Goal: Task Accomplishment & Management: Complete application form

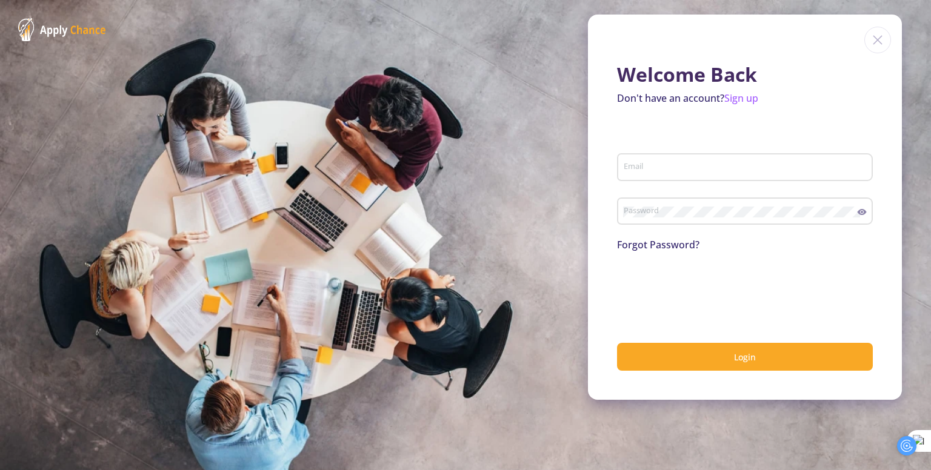
click at [880, 36] on img at bounding box center [877, 40] width 27 height 27
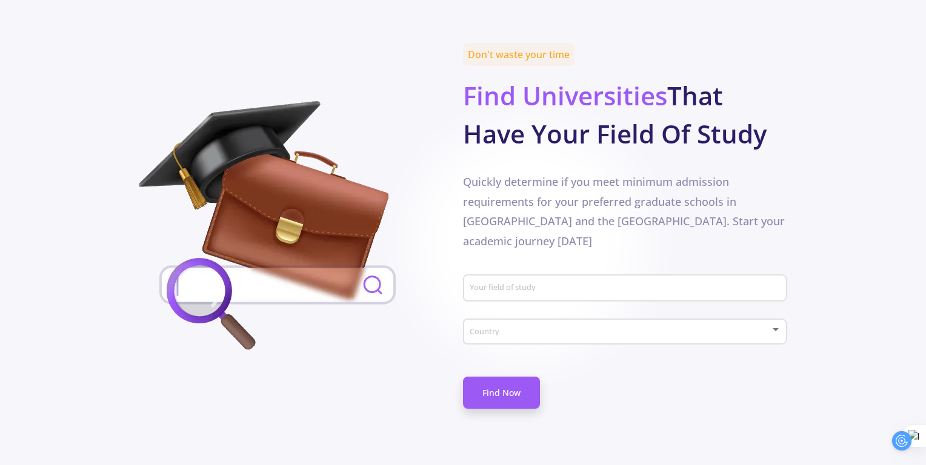
scroll to position [555, 0]
click at [556, 270] on div "Your field of study" at bounding box center [625, 286] width 313 height 32
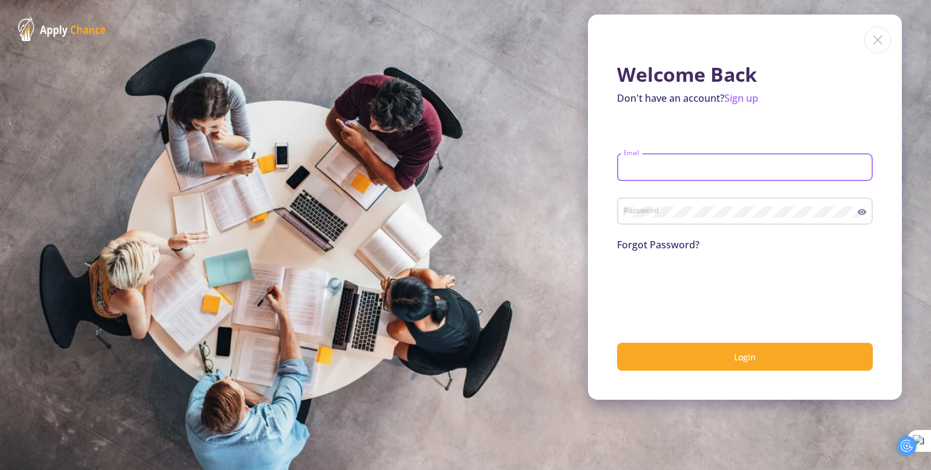
click at [759, 170] on input "Email" at bounding box center [746, 167] width 247 height 11
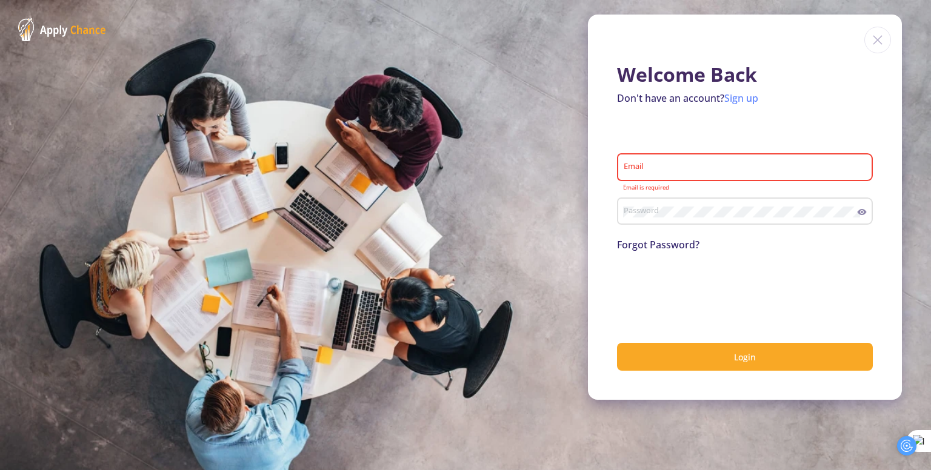
click at [746, 100] on link "Sign up" at bounding box center [741, 97] width 34 height 13
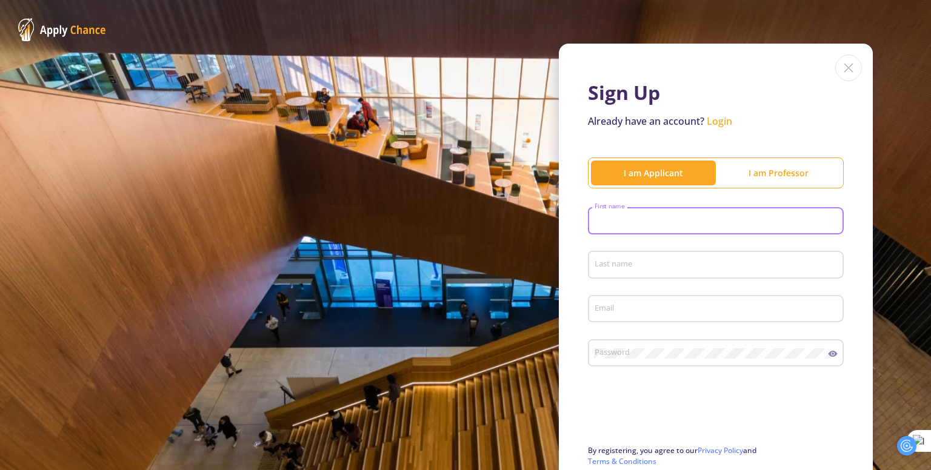
click at [655, 221] on input "First name" at bounding box center [717, 221] width 247 height 11
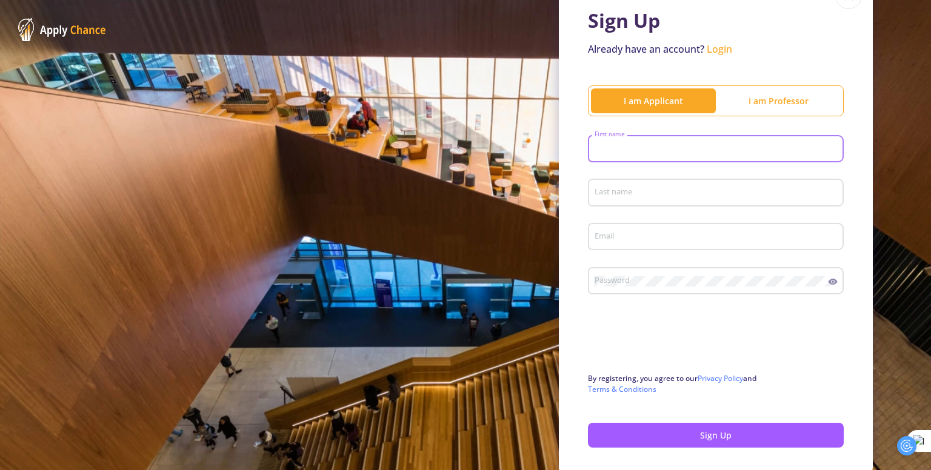
scroll to position [73, 0]
type input "D"
type input "[PERSON_NAME]"
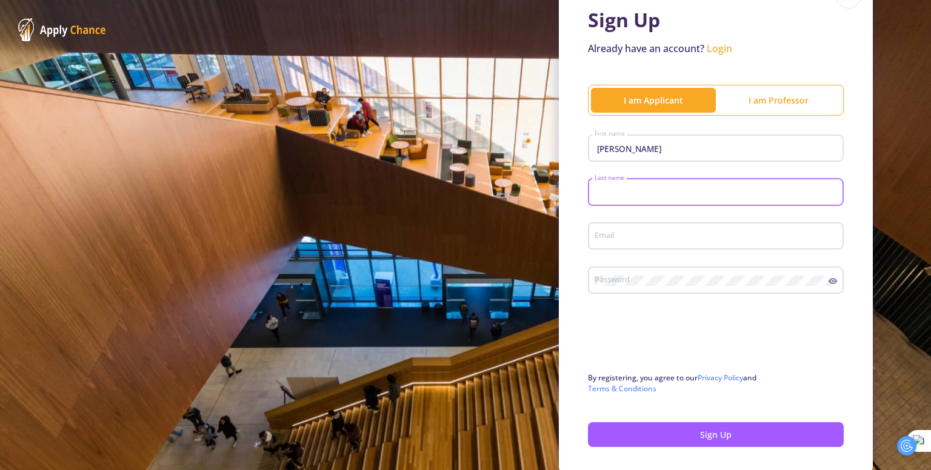
click at [665, 190] on input "Last name" at bounding box center [717, 192] width 247 height 11
type input "Abbasi"
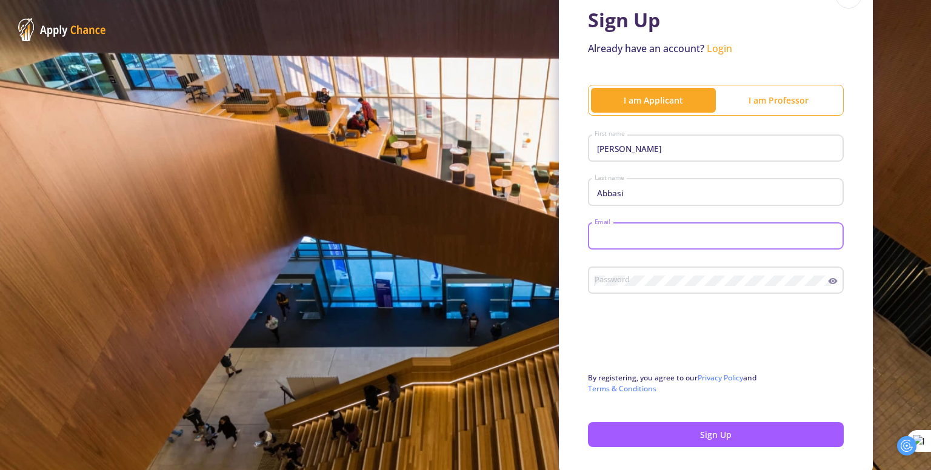
click at [656, 233] on input "Email" at bounding box center [717, 236] width 247 height 11
type input "D"
type input "[EMAIL_ADDRESS][DOMAIN_NAME]"
click at [647, 275] on div "Password" at bounding box center [711, 278] width 234 height 32
click at [828, 282] on icon at bounding box center [832, 281] width 9 height 6
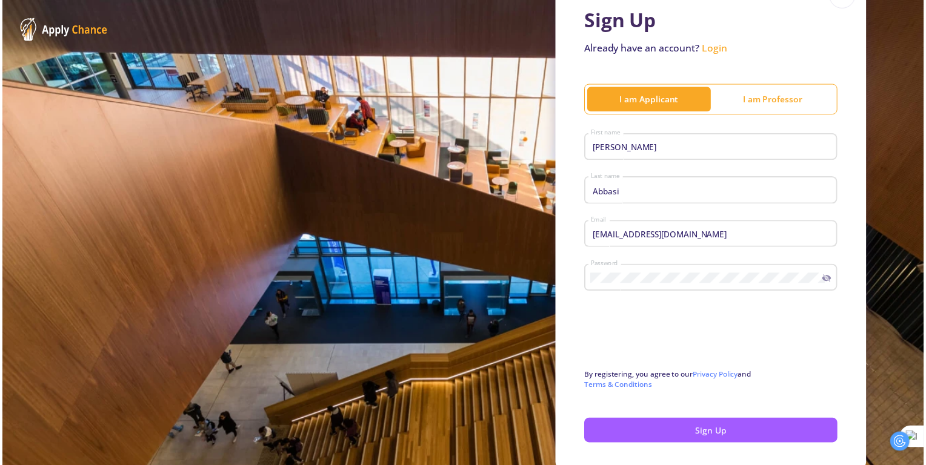
scroll to position [124, 0]
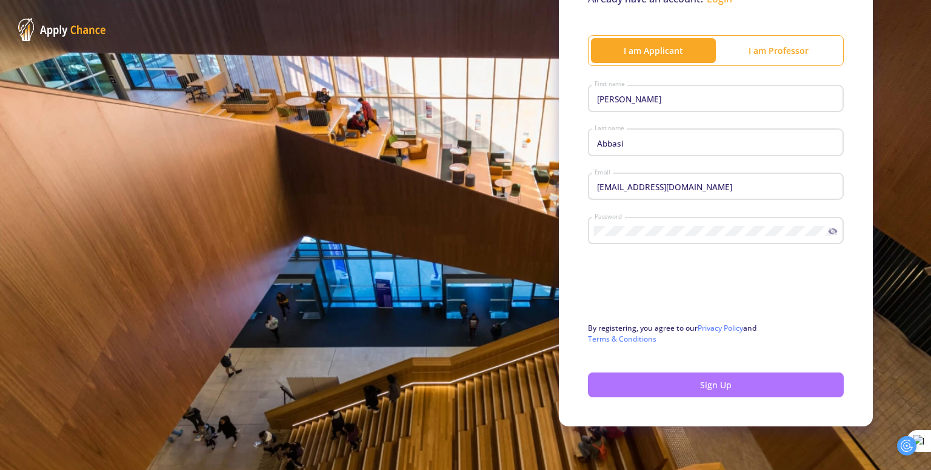
click at [705, 374] on button "Sign Up" at bounding box center [716, 385] width 256 height 25
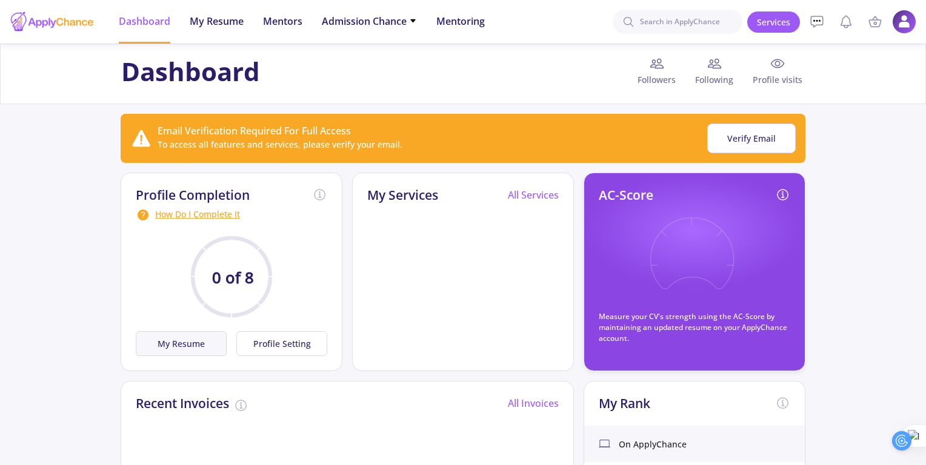
click at [194, 337] on button "My Resume" at bounding box center [181, 343] width 91 height 25
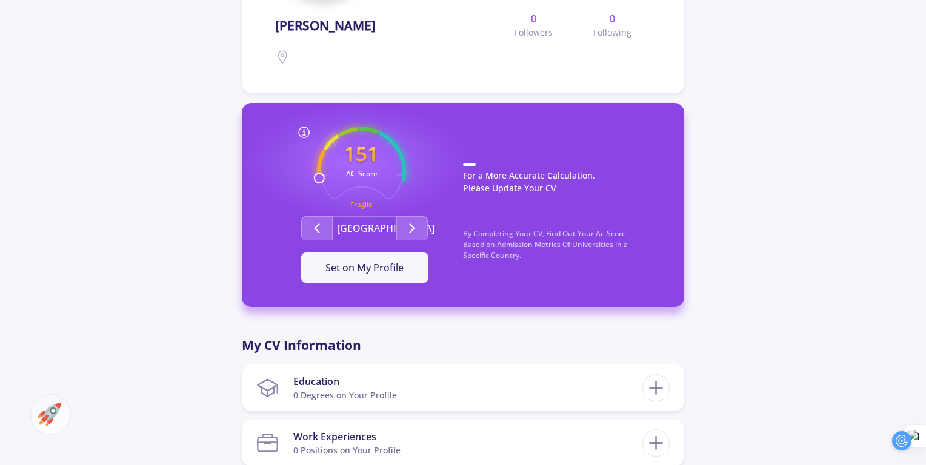
scroll to position [236, 0]
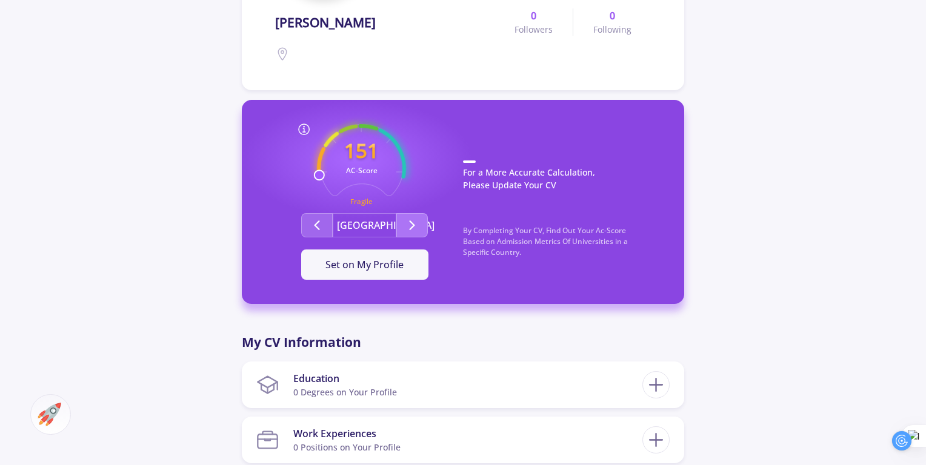
click at [408, 214] on button "Second group" at bounding box center [412, 225] width 32 height 24
click at [370, 233] on button "[GEOGRAPHIC_DATA]" at bounding box center [365, 225] width 64 height 24
click at [373, 222] on button "[GEOGRAPHIC_DATA]" at bounding box center [365, 225] width 64 height 24
click at [396, 225] on button "Second group" at bounding box center [412, 225] width 32 height 24
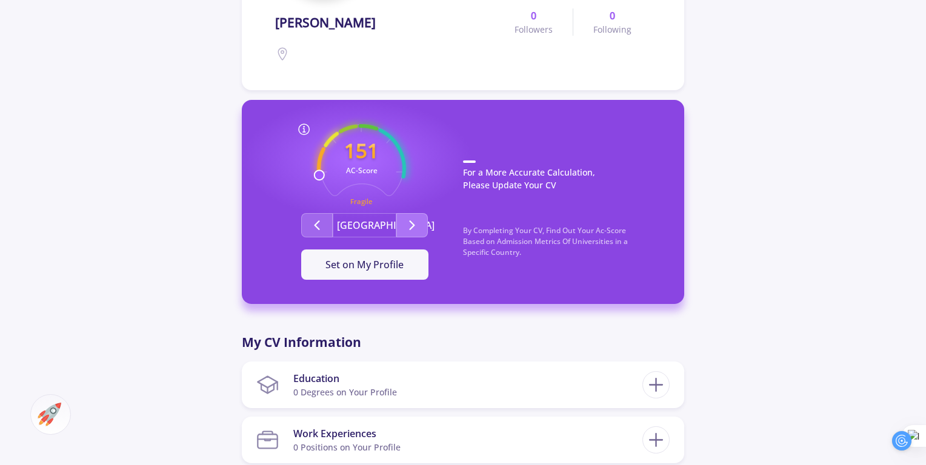
click at [396, 225] on button "Second group" at bounding box center [412, 225] width 32 height 24
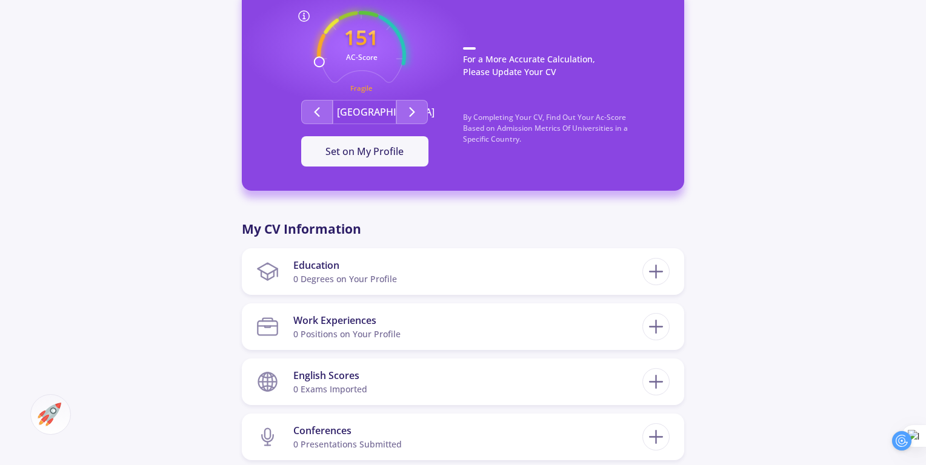
scroll to position [351, 0]
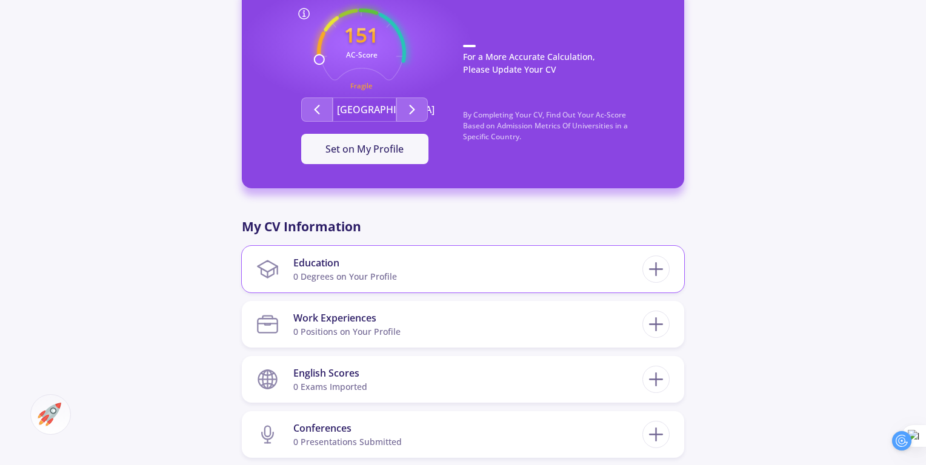
click at [460, 268] on section "Education 0 Degrees on Your Profile" at bounding box center [449, 269] width 386 height 37
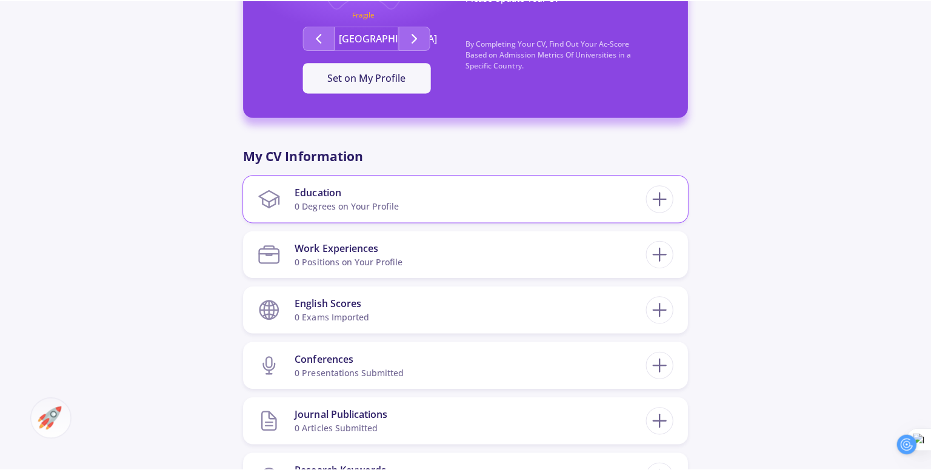
scroll to position [452, 0]
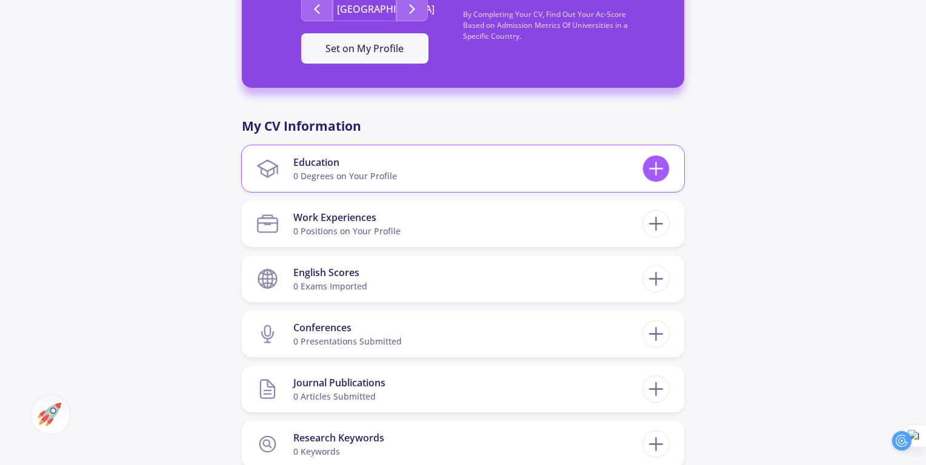
click at [651, 165] on icon at bounding box center [656, 169] width 22 height 22
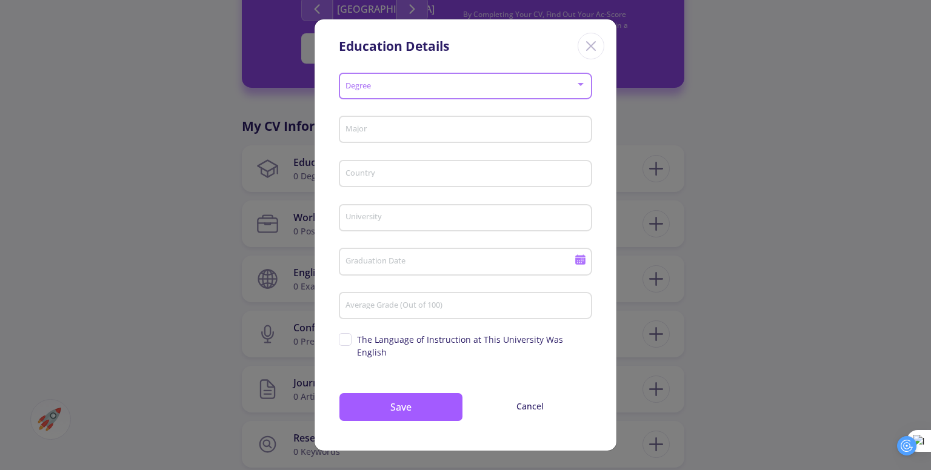
click at [406, 91] on span at bounding box center [462, 86] width 228 height 8
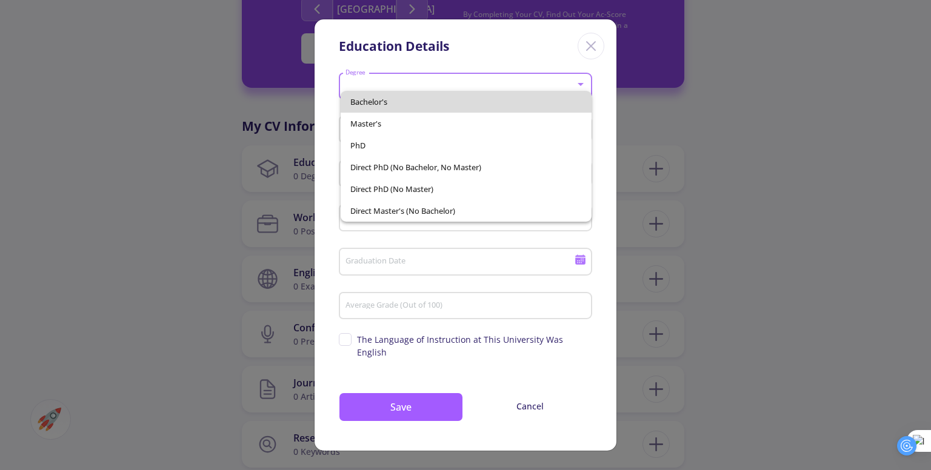
click at [414, 99] on span "Bachelor's" at bounding box center [465, 102] width 231 height 22
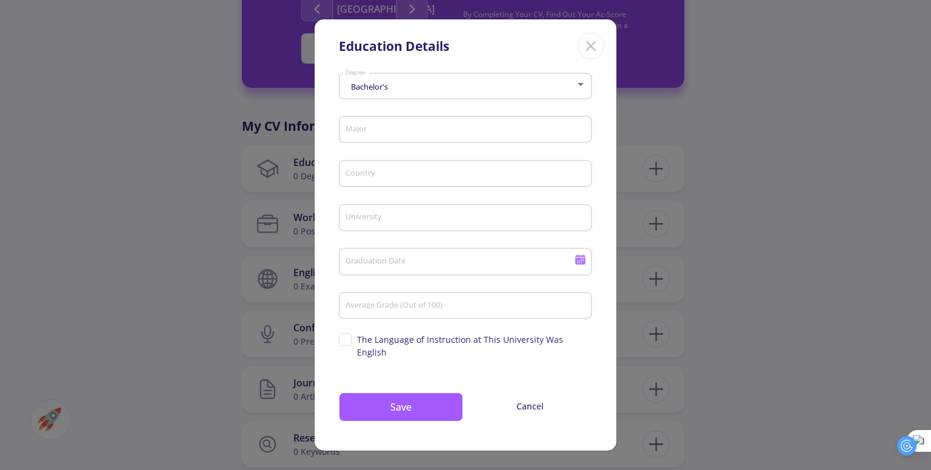
click at [406, 143] on div "Major" at bounding box center [466, 127] width 242 height 32
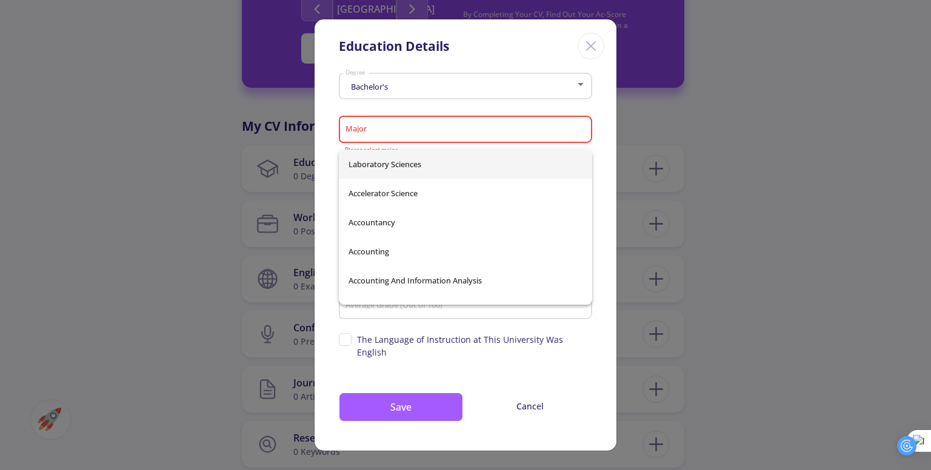
click at [401, 142] on div "Major" at bounding box center [466, 127] width 242 height 32
type input "ز"
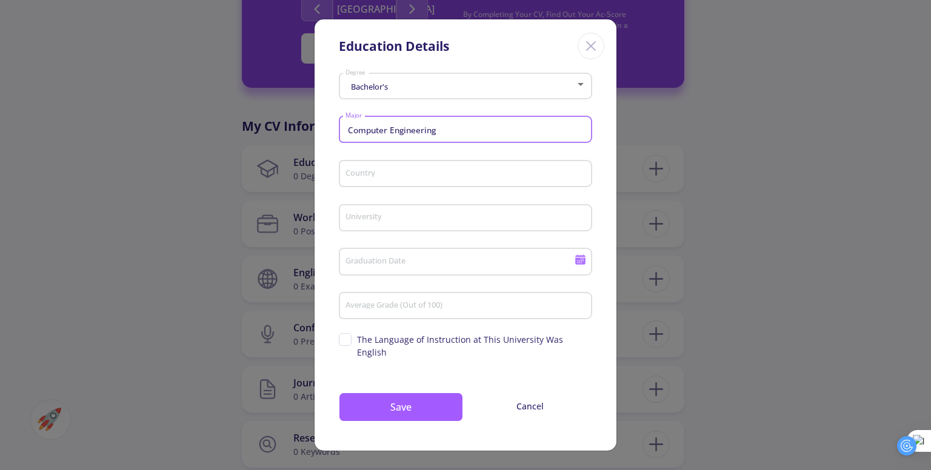
type input "Computer Engineering"
click at [413, 168] on div "Country" at bounding box center [466, 172] width 242 height 32
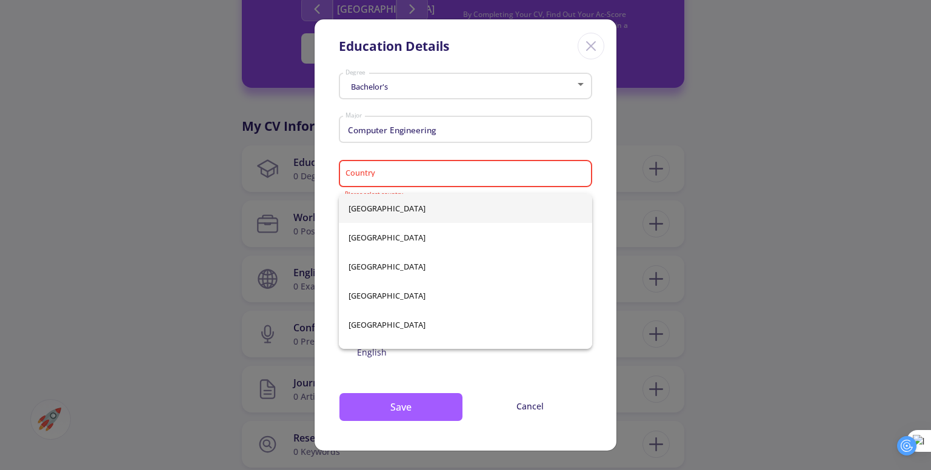
click at [413, 171] on div "Country" at bounding box center [466, 172] width 242 height 32
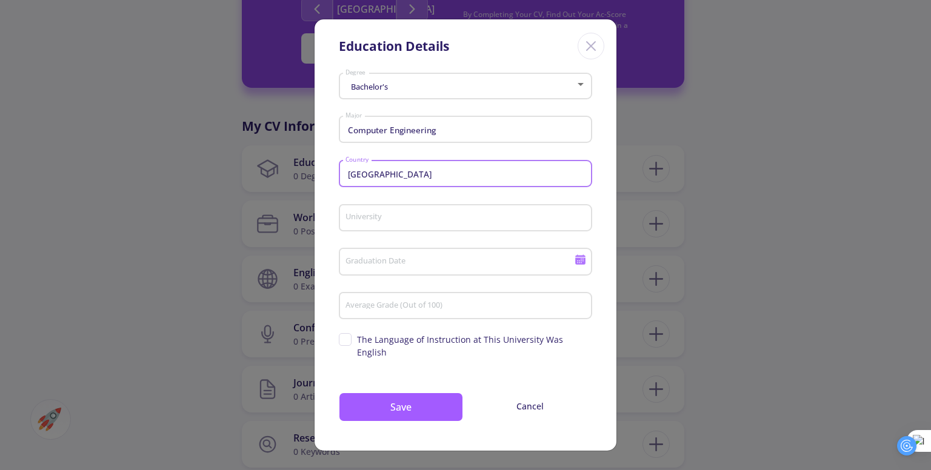
type input "[GEOGRAPHIC_DATA]"
click at [437, 219] on div "University" at bounding box center [466, 216] width 242 height 32
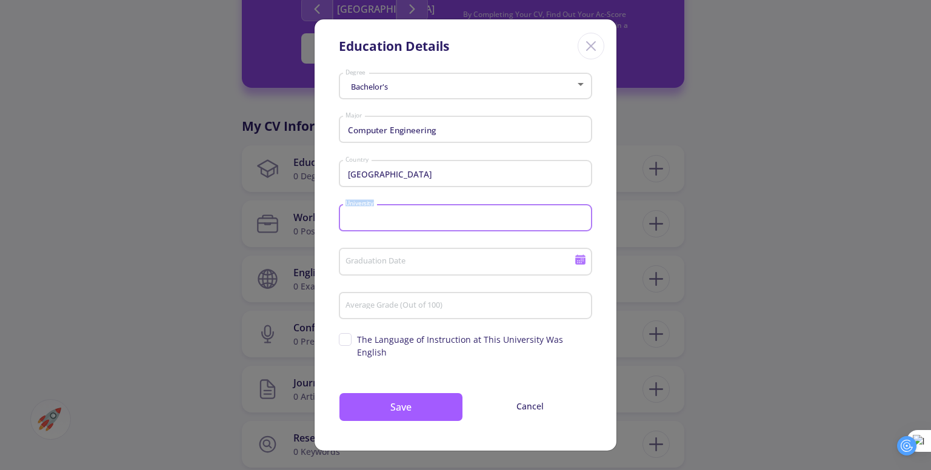
click at [437, 219] on div "University" at bounding box center [466, 216] width 242 height 32
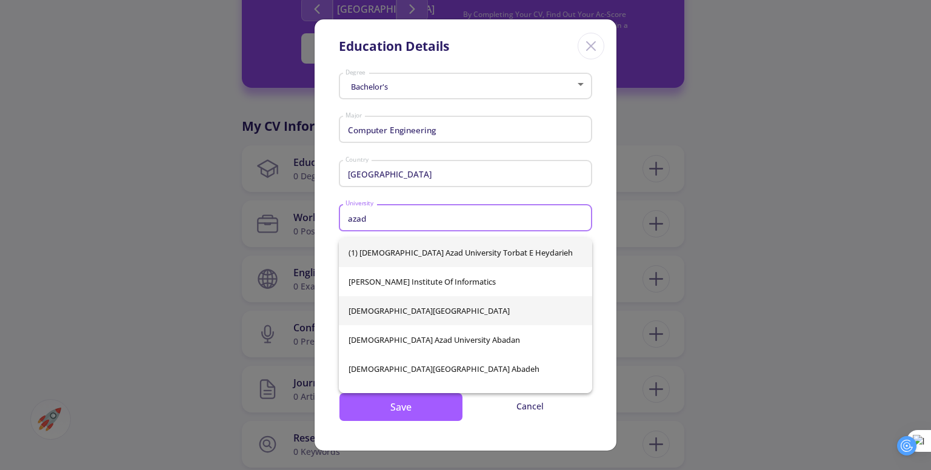
type input "azad"
click at [420, 316] on div "(1) [DEMOGRAPHIC_DATA][GEOGRAPHIC_DATA] Torbat e Heydarieh [PERSON_NAME] Instit…" at bounding box center [465, 315] width 253 height 155
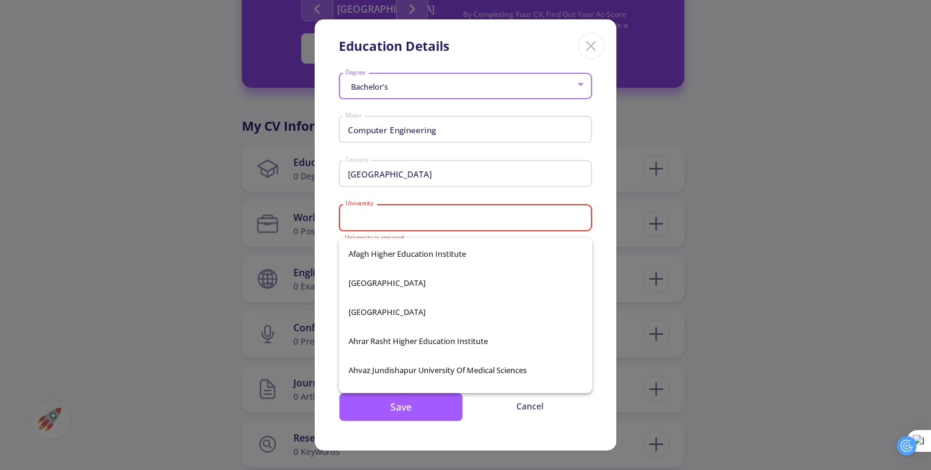
scroll to position [297, 0]
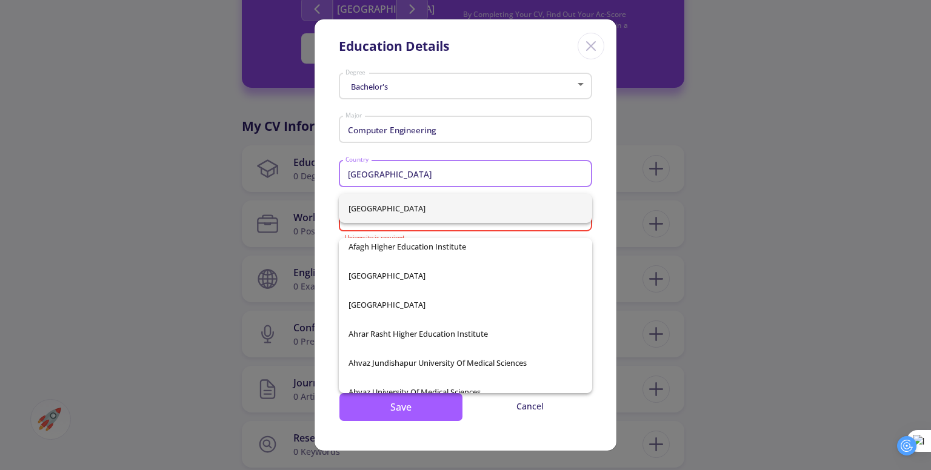
click at [425, 180] on input "[GEOGRAPHIC_DATA]" at bounding box center [467, 174] width 245 height 11
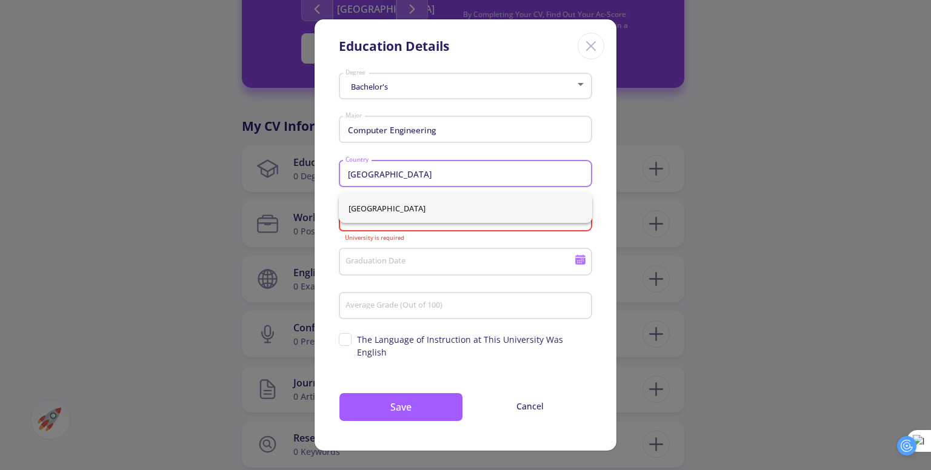
click at [399, 268] on input "Graduation Date" at bounding box center [461, 262] width 233 height 11
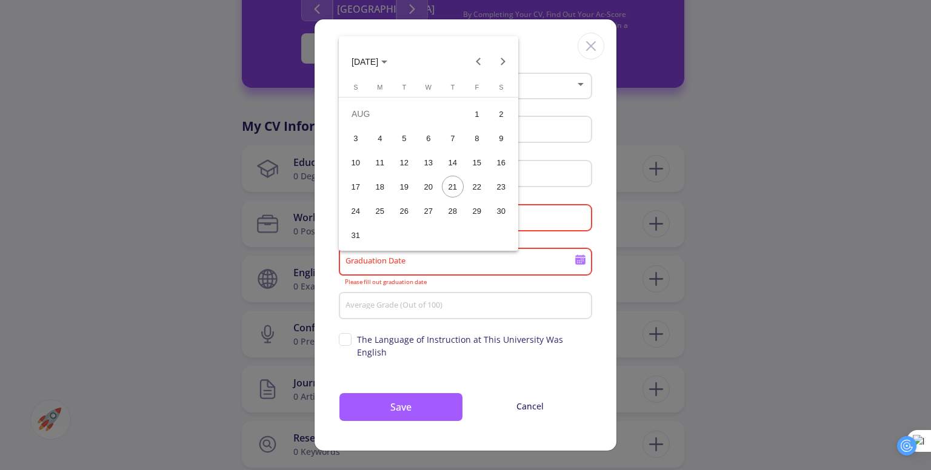
click at [576, 216] on div at bounding box center [465, 235] width 931 height 470
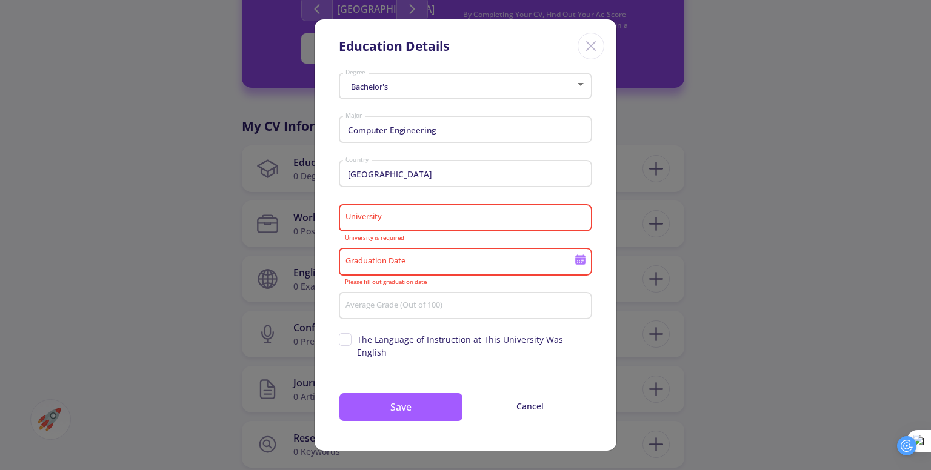
drag, startPoint x: 556, startPoint y: 219, endPoint x: 413, endPoint y: 231, distance: 144.1
click at [413, 231] on div "University" at bounding box center [466, 216] width 242 height 32
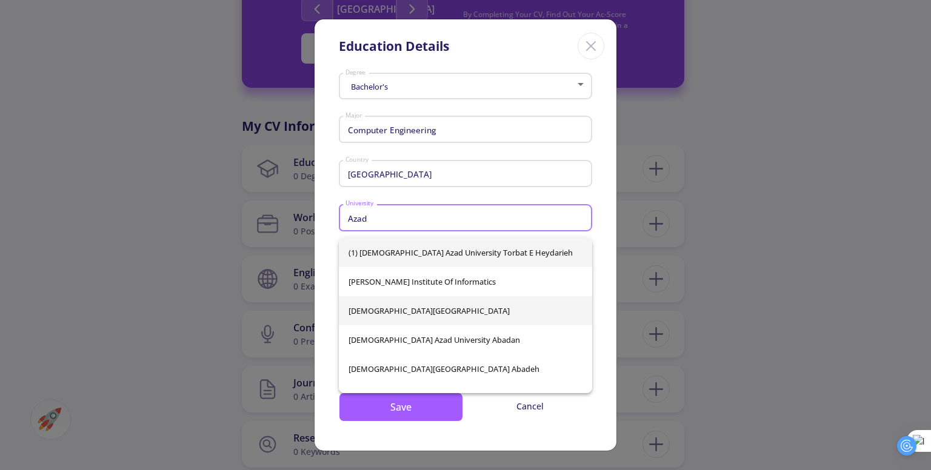
type input "Azad"
click at [383, 311] on div "(1) [DEMOGRAPHIC_DATA][GEOGRAPHIC_DATA] Torbat e Heydarieh [PERSON_NAME] Instit…" at bounding box center [465, 315] width 253 height 155
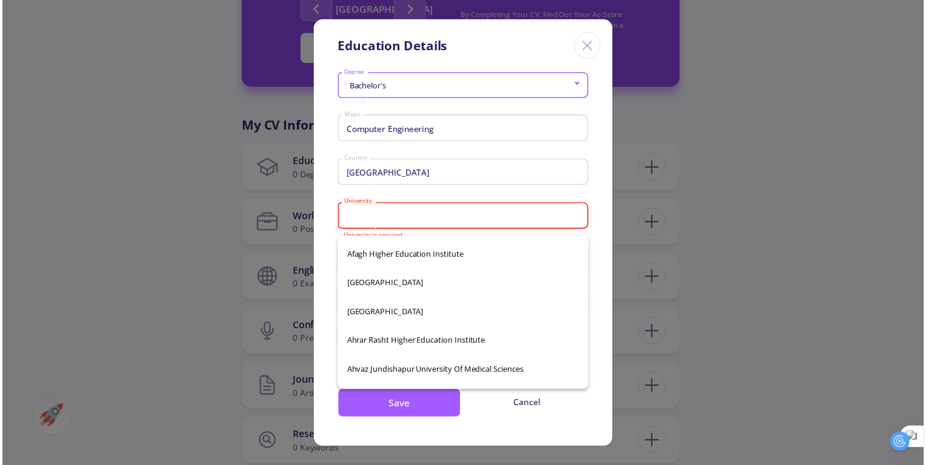
scroll to position [340, 0]
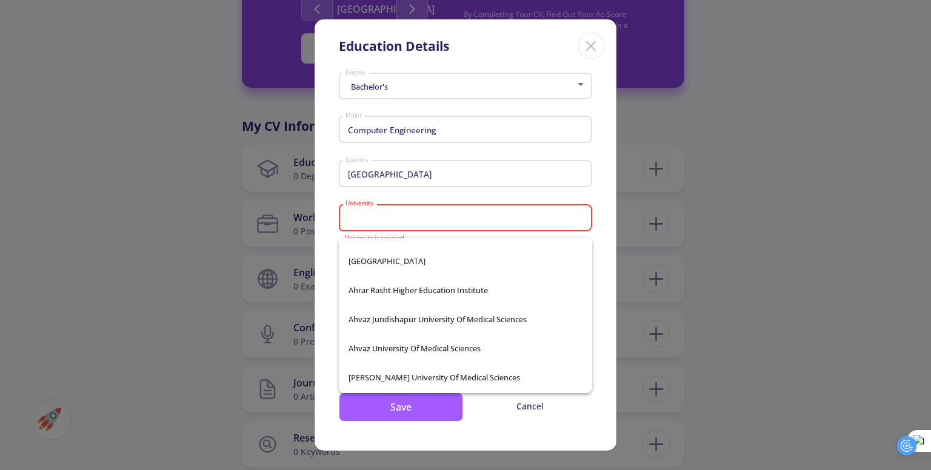
click at [539, 194] on div "Iran Country" at bounding box center [465, 178] width 253 height 40
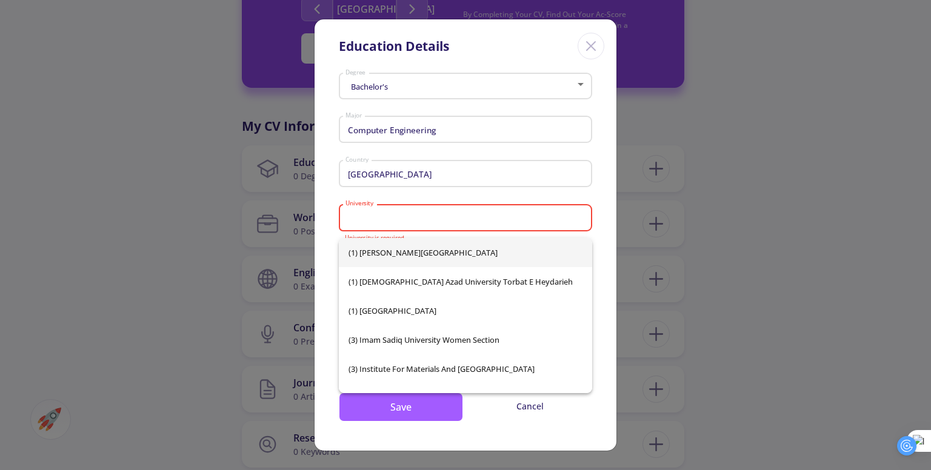
click at [474, 221] on input "University" at bounding box center [467, 218] width 245 height 11
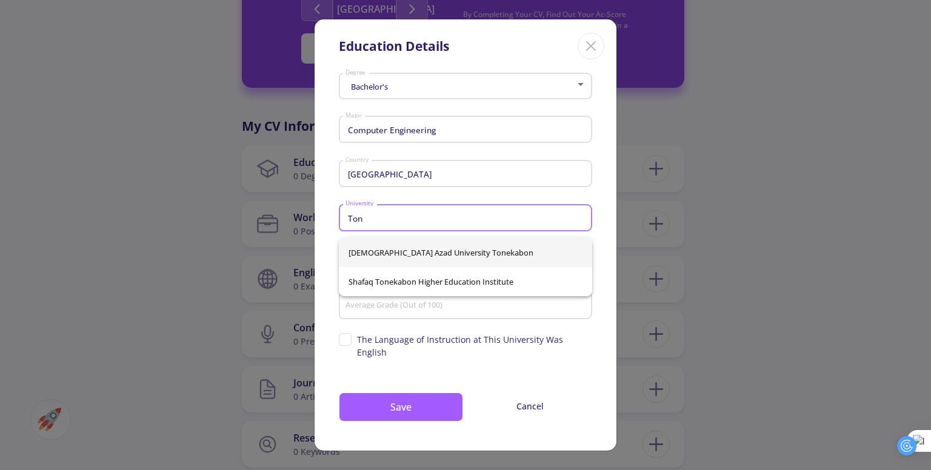
type input "Ton"
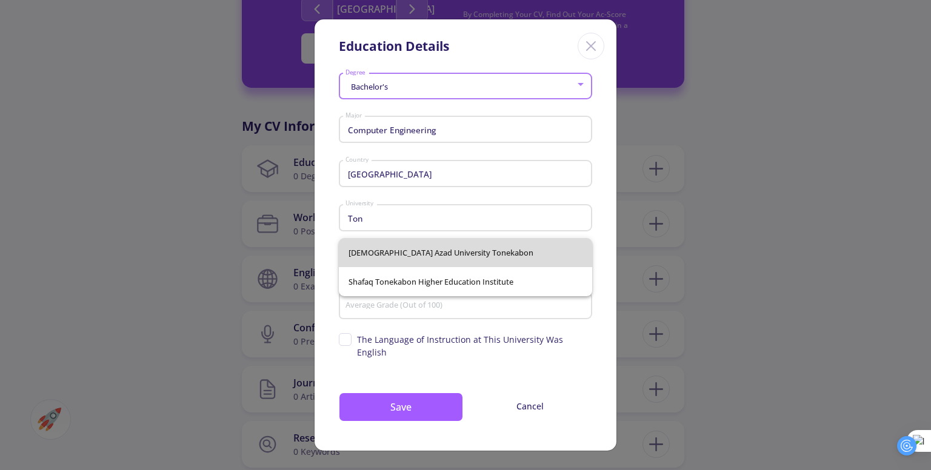
click at [445, 250] on div "[DEMOGRAPHIC_DATA] Azad University Tonekabon Shafaq Tonekabon Higher Education …" at bounding box center [465, 267] width 253 height 58
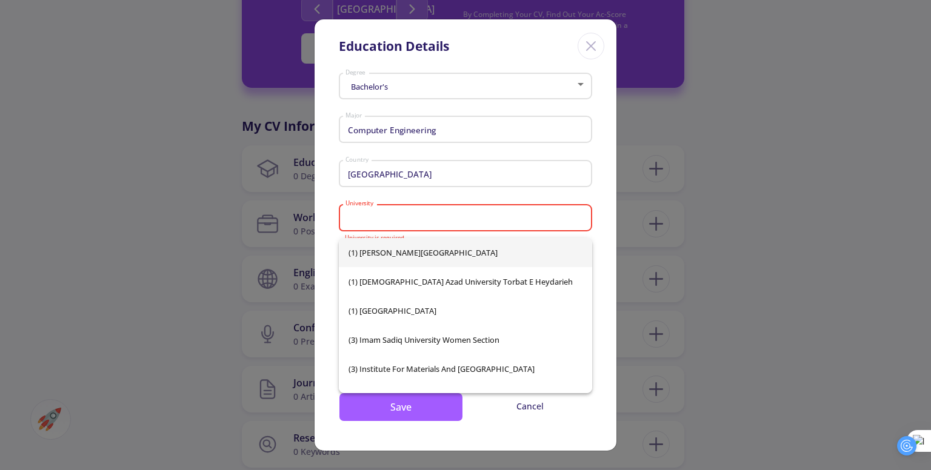
click at [445, 231] on div "University" at bounding box center [466, 216] width 242 height 32
click at [431, 224] on input "University" at bounding box center [467, 218] width 245 height 11
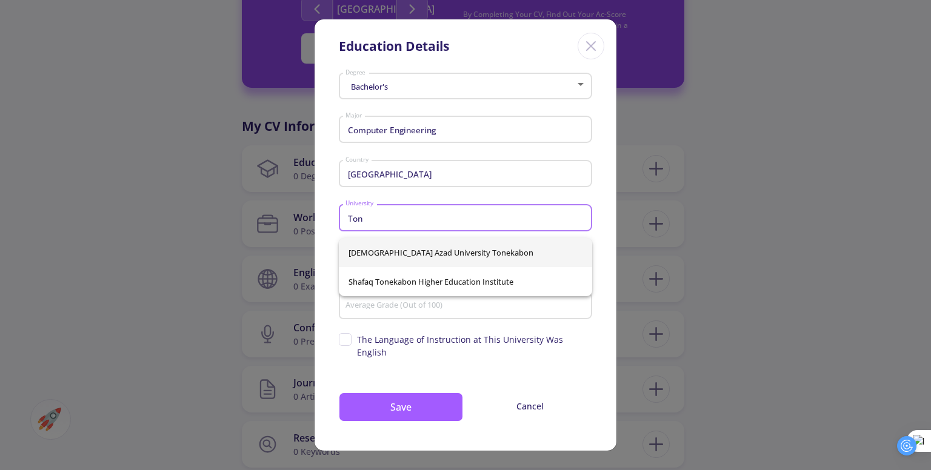
type input "Ton"
click at [435, 251] on div "[DEMOGRAPHIC_DATA] Azad University Tonekabon Shafaq Tonekabon Higher Education …" at bounding box center [465, 267] width 253 height 58
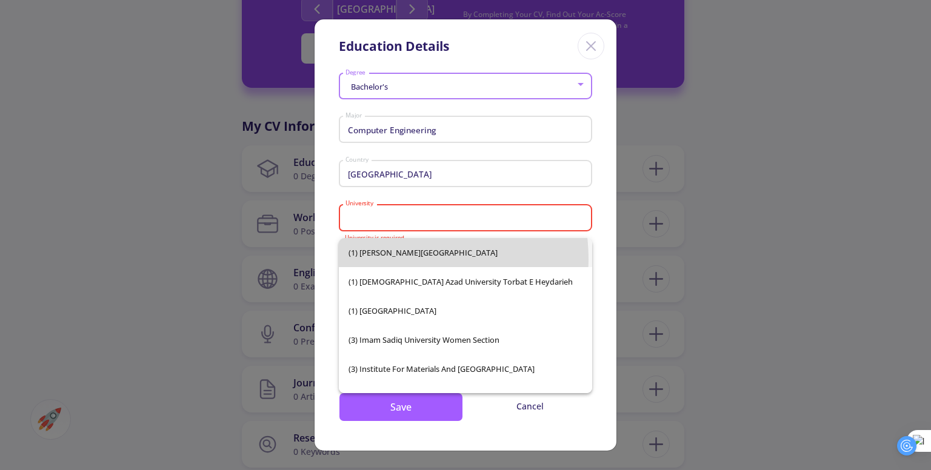
click at [385, 259] on span "(1) [PERSON_NAME][GEOGRAPHIC_DATA]" at bounding box center [465, 252] width 234 height 29
type input "(1) [PERSON_NAME][GEOGRAPHIC_DATA]"
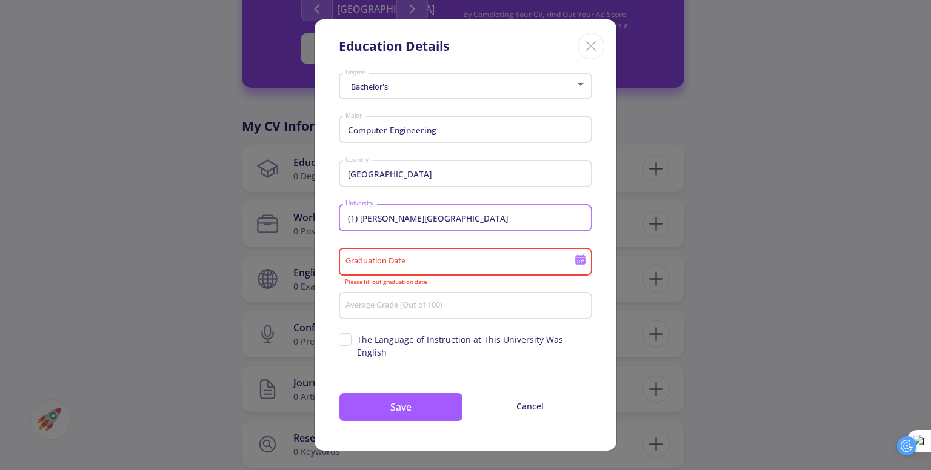
click at [439, 267] on input "Graduation Date" at bounding box center [461, 262] width 233 height 11
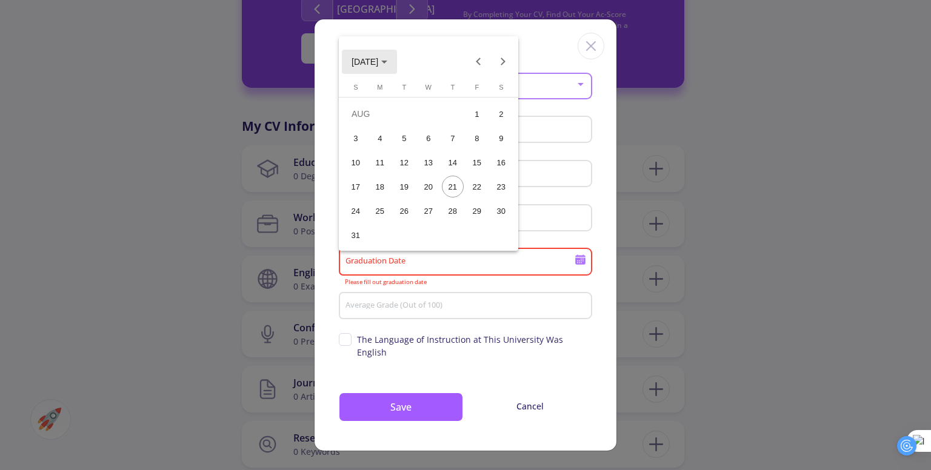
click at [378, 58] on span "[DATE]" at bounding box center [364, 62] width 27 height 10
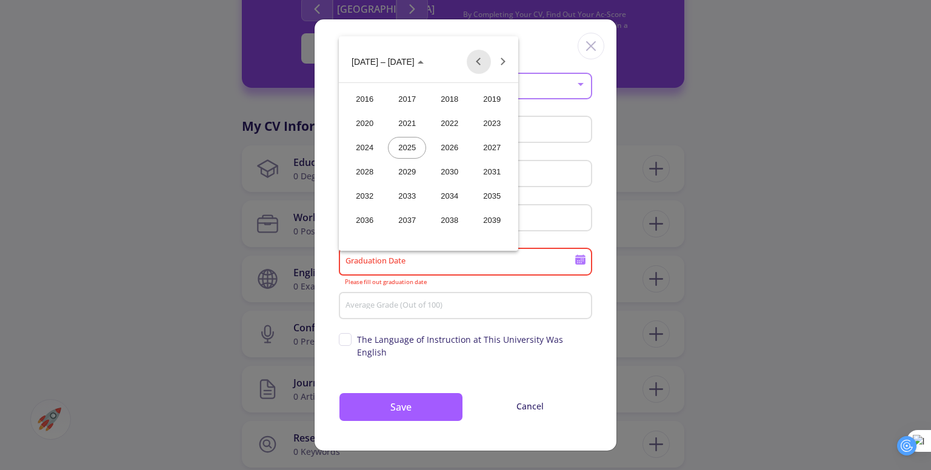
click at [480, 60] on button "Previous 24 years" at bounding box center [478, 62] width 24 height 24
click at [502, 60] on button "Next 24 years" at bounding box center [503, 62] width 24 height 24
click at [409, 172] on div "2005" at bounding box center [407, 172] width 38 height 22
click at [368, 167] on div "SEP" at bounding box center [364, 172] width 38 height 22
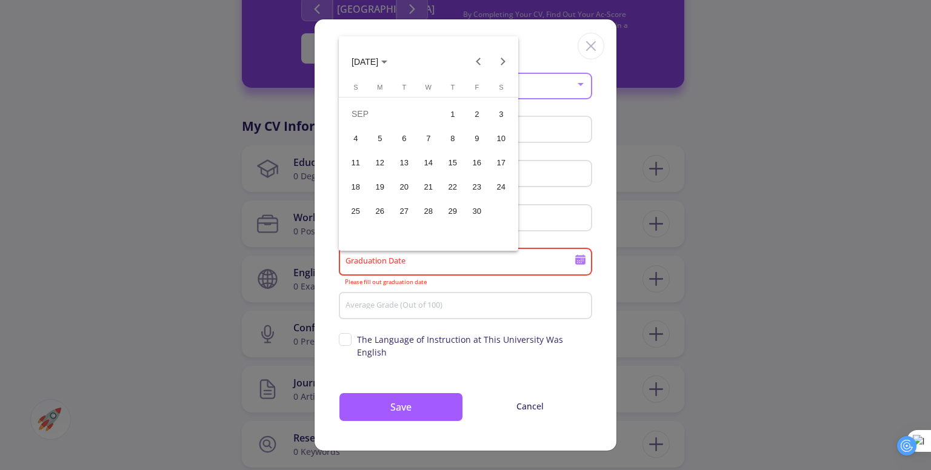
click at [497, 158] on div "17" at bounding box center [501, 162] width 22 height 22
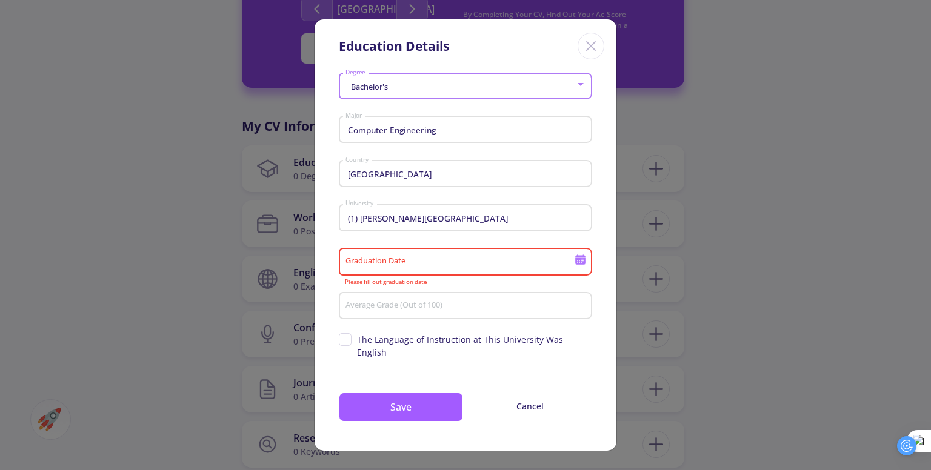
type input "[DATE]"
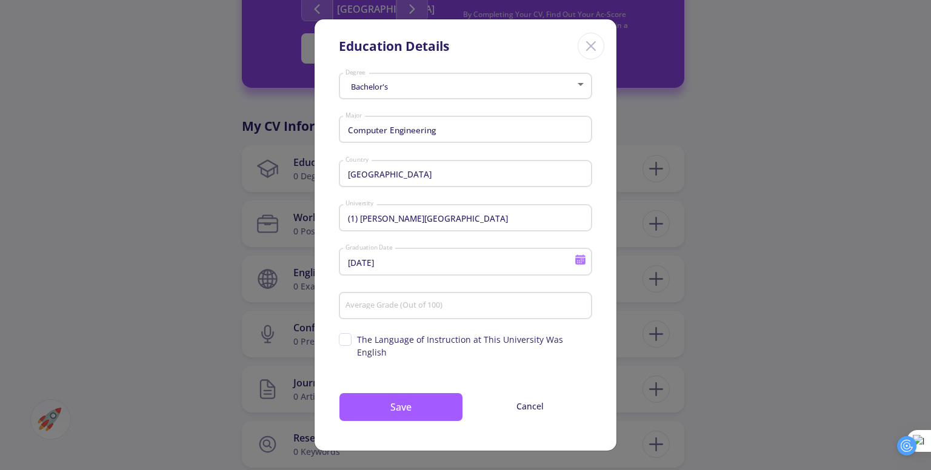
click at [420, 306] on div "Average Grade (Out of 100)" at bounding box center [466, 304] width 242 height 32
click at [451, 312] on input "Average Grade (Out of 100)" at bounding box center [467, 306] width 245 height 11
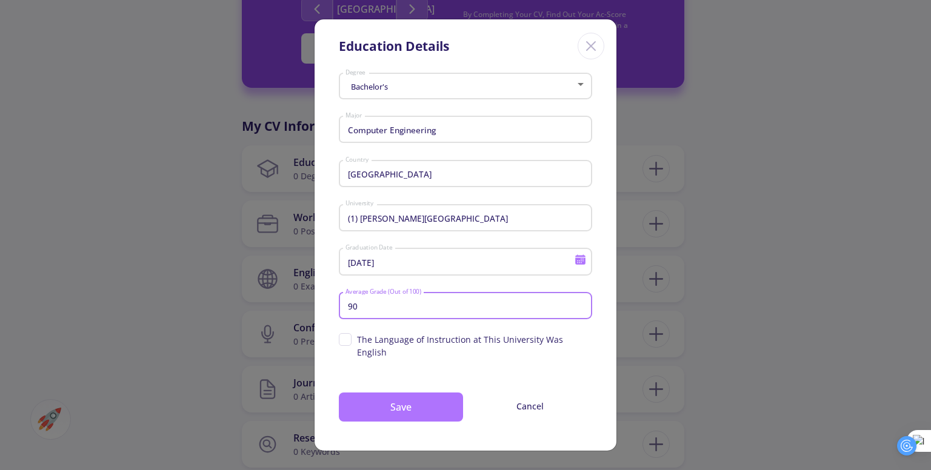
type input "90"
click at [408, 398] on button "Save" at bounding box center [401, 407] width 124 height 29
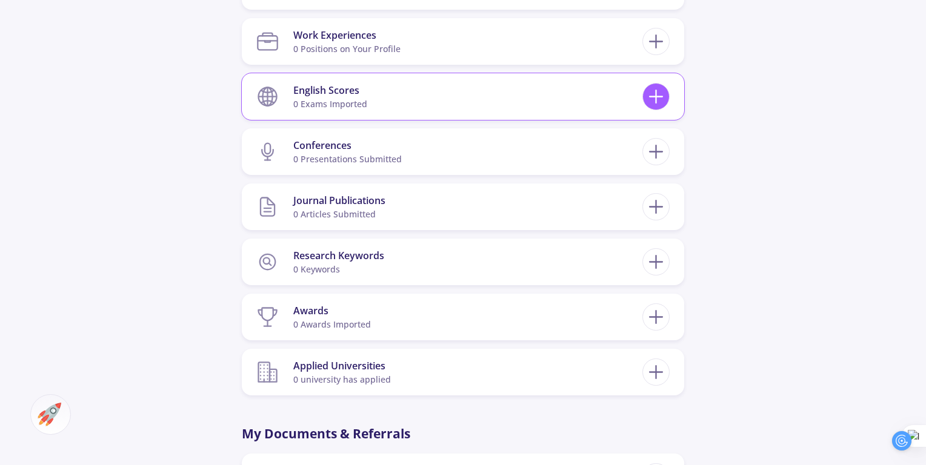
scroll to position [751, 0]
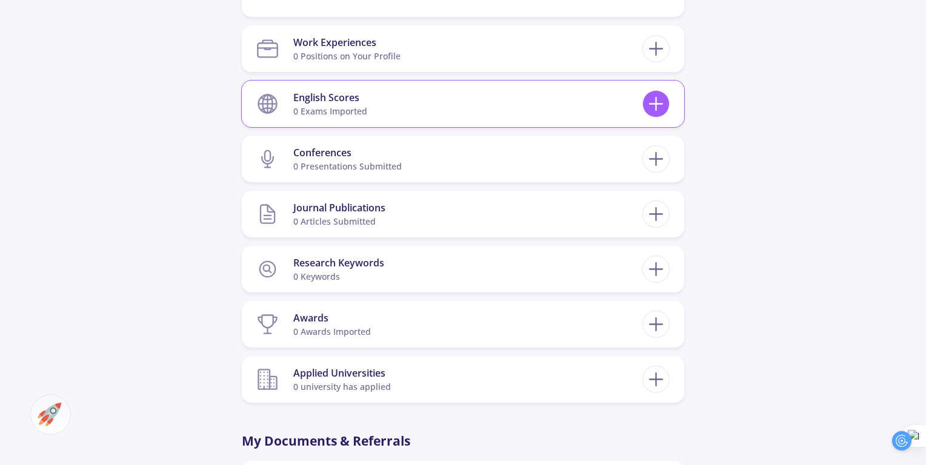
click at [659, 107] on icon at bounding box center [656, 104] width 22 height 22
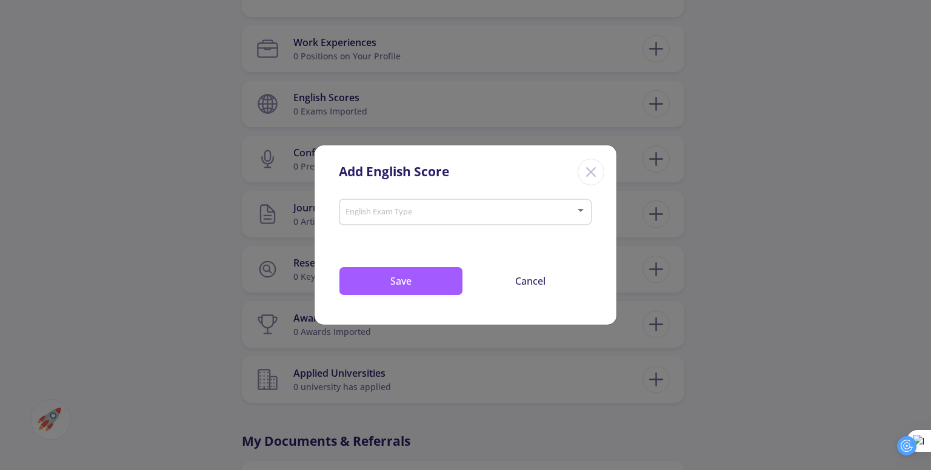
click at [452, 222] on div "English Exam Type" at bounding box center [466, 209] width 242 height 30
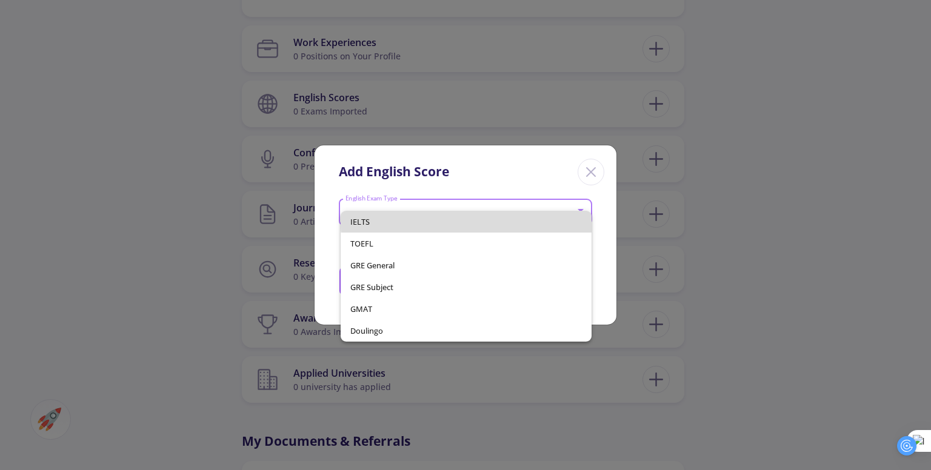
click at [505, 214] on span "IELTS" at bounding box center [465, 222] width 231 height 22
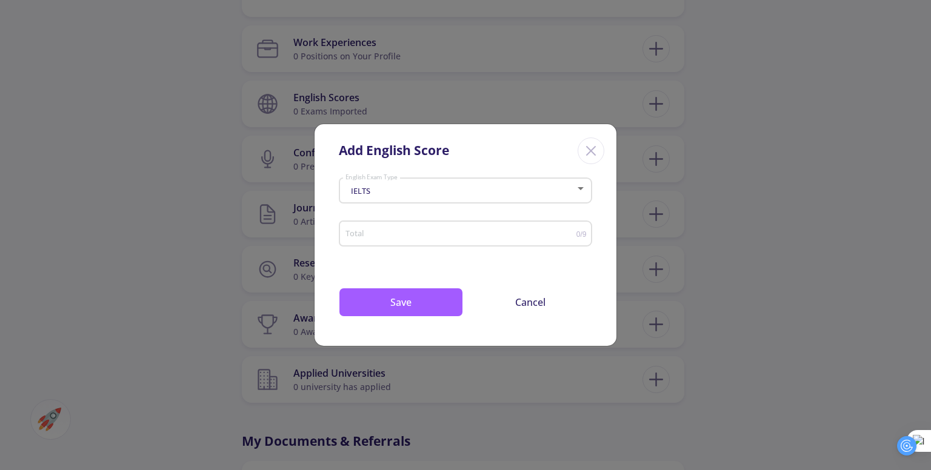
click at [474, 240] on div "Total" at bounding box center [460, 231] width 231 height 30
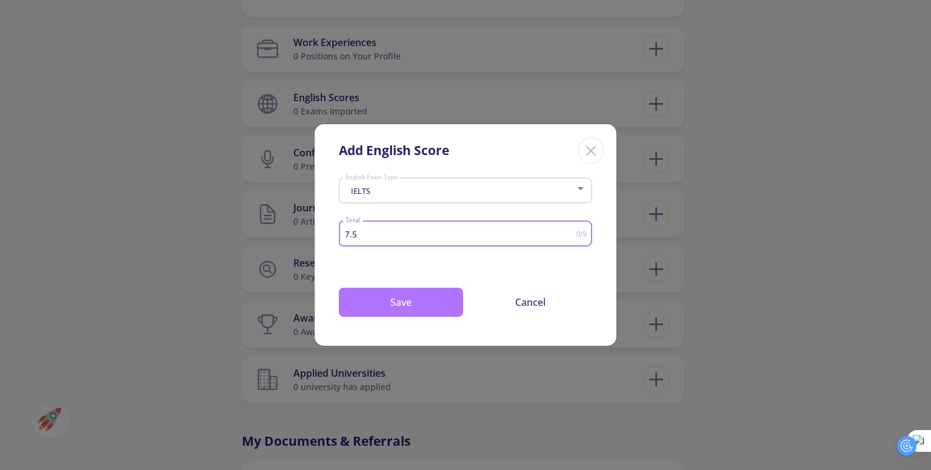
type input "7.5"
click at [428, 304] on button "Save" at bounding box center [401, 302] width 124 height 29
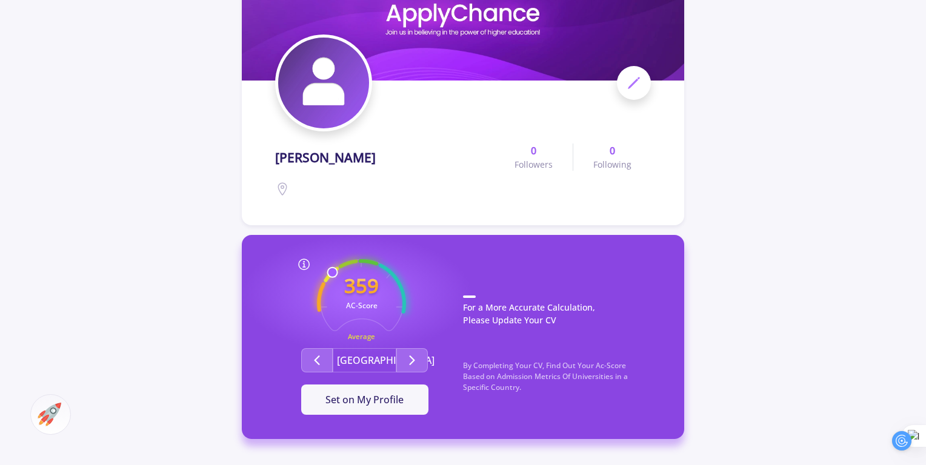
scroll to position [0, 5]
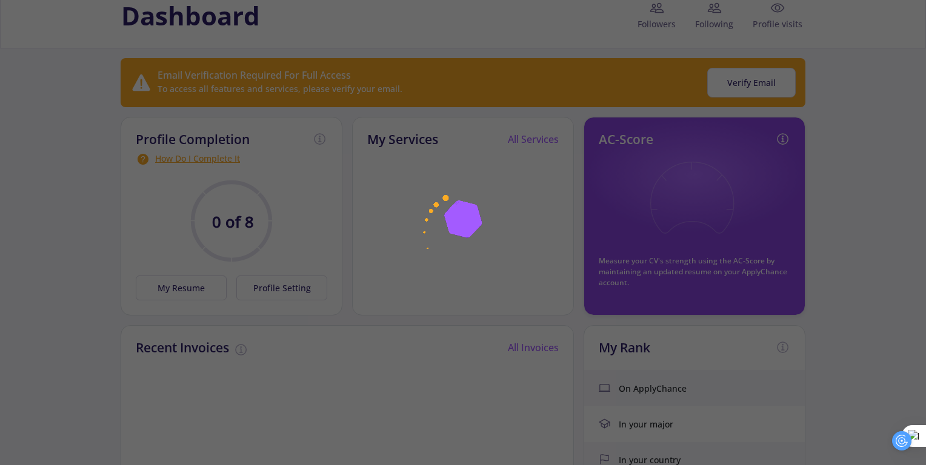
scroll to position [56, 5]
